Goal: Task Accomplishment & Management: Use online tool/utility

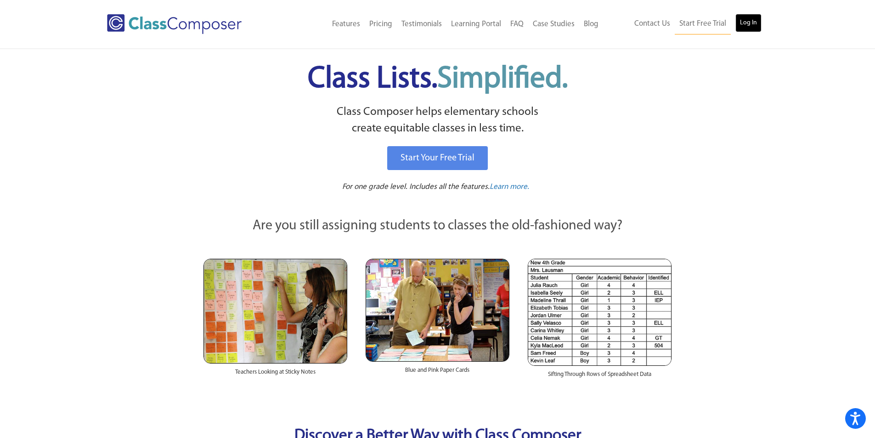
click at [743, 18] on link "Log In" at bounding box center [749, 23] width 26 height 18
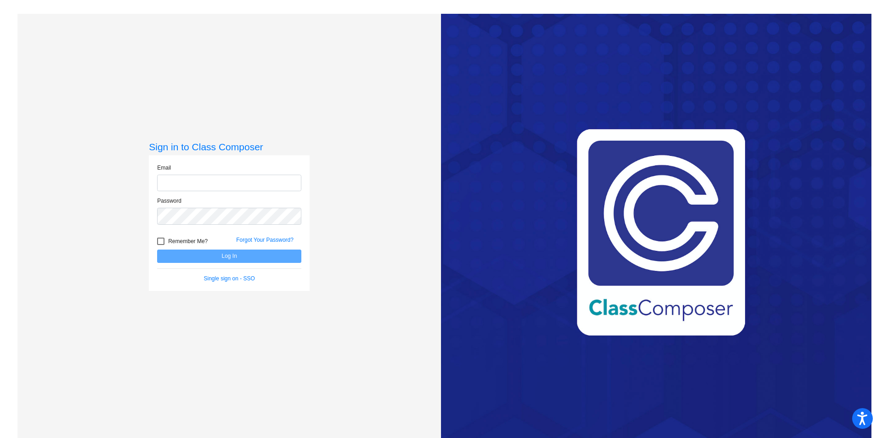
click at [189, 183] on input "email" at bounding box center [229, 183] width 144 height 17
type input "[EMAIL_ADDRESS][DOMAIN_NAME]"
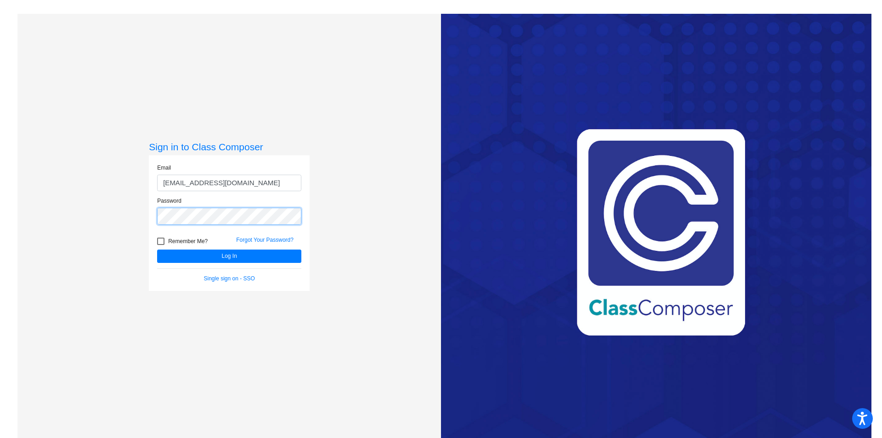
click at [157, 250] on button "Log In" at bounding box center [229, 256] width 144 height 13
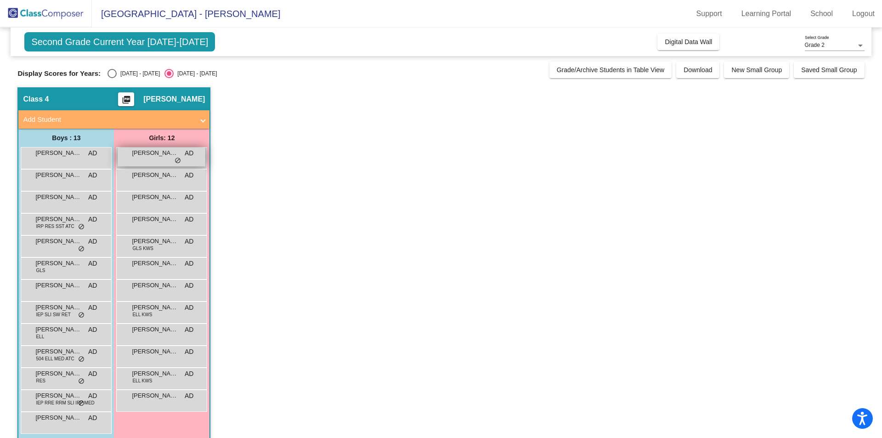
click at [176, 159] on span "do_not_disturb_alt" at bounding box center [178, 160] width 6 height 7
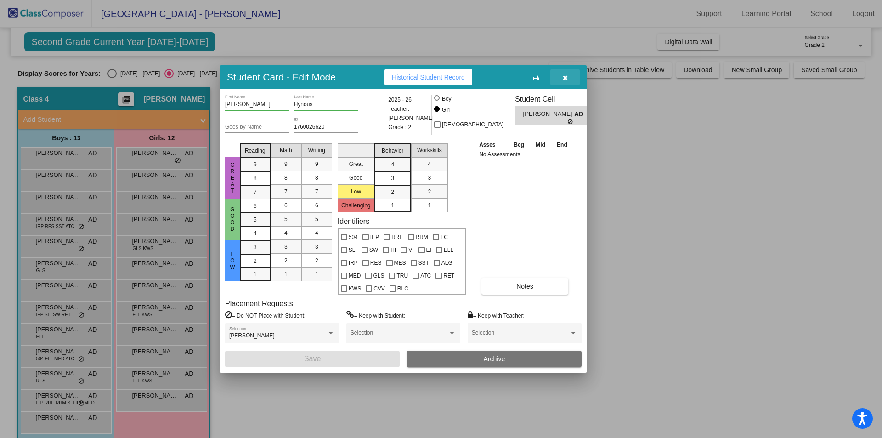
click at [563, 76] on icon "button" at bounding box center [565, 77] width 5 height 6
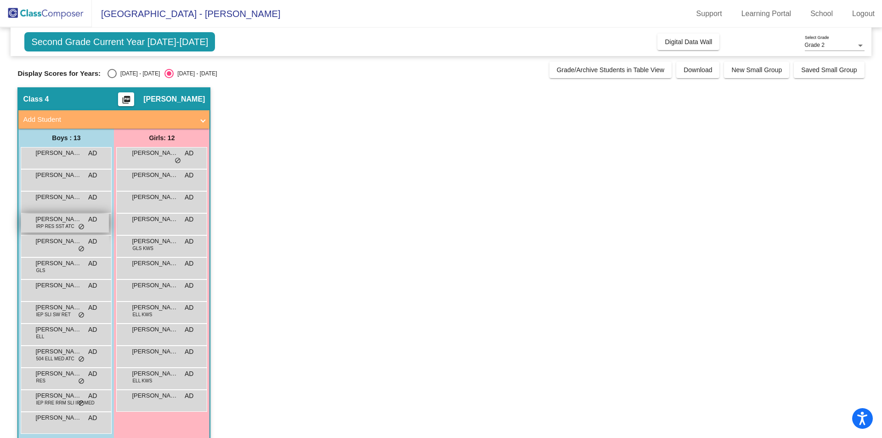
click at [66, 225] on span "IRP RES SST ATC" at bounding box center [55, 226] width 38 height 7
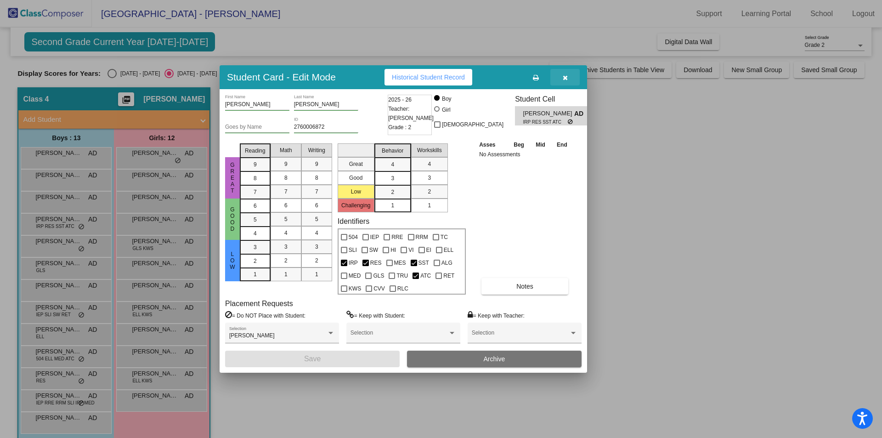
click at [566, 75] on icon "button" at bounding box center [565, 77] width 5 height 6
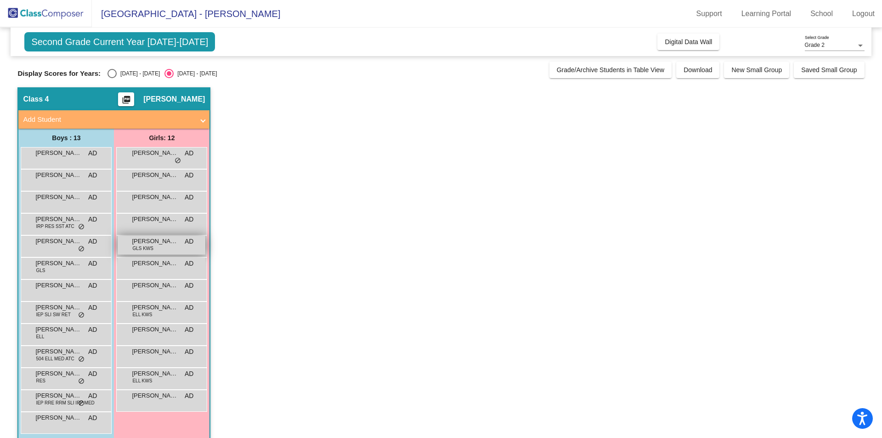
click at [149, 243] on span "[PERSON_NAME]" at bounding box center [155, 241] width 46 height 9
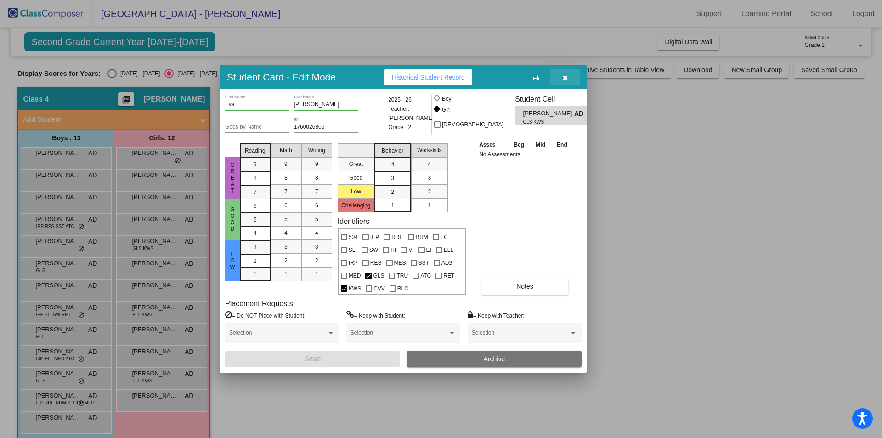
click at [567, 78] on icon "button" at bounding box center [565, 77] width 5 height 6
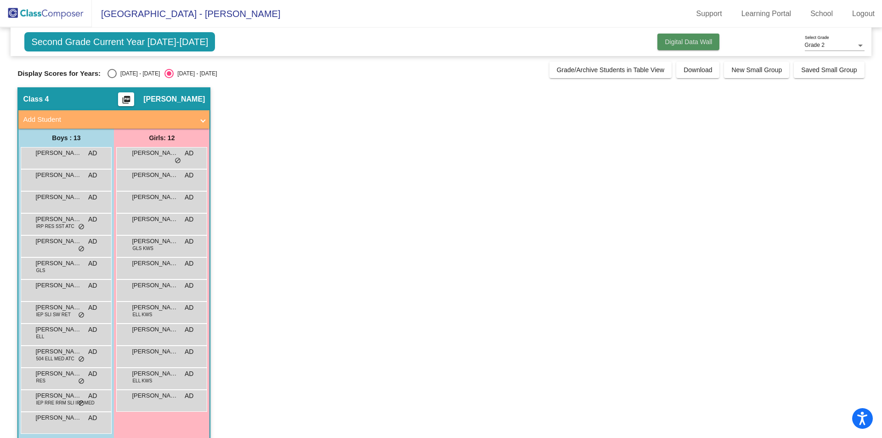
click at [684, 39] on span "Digital Data Wall" at bounding box center [688, 41] width 47 height 7
